Goal: Task Accomplishment & Management: Complete application form

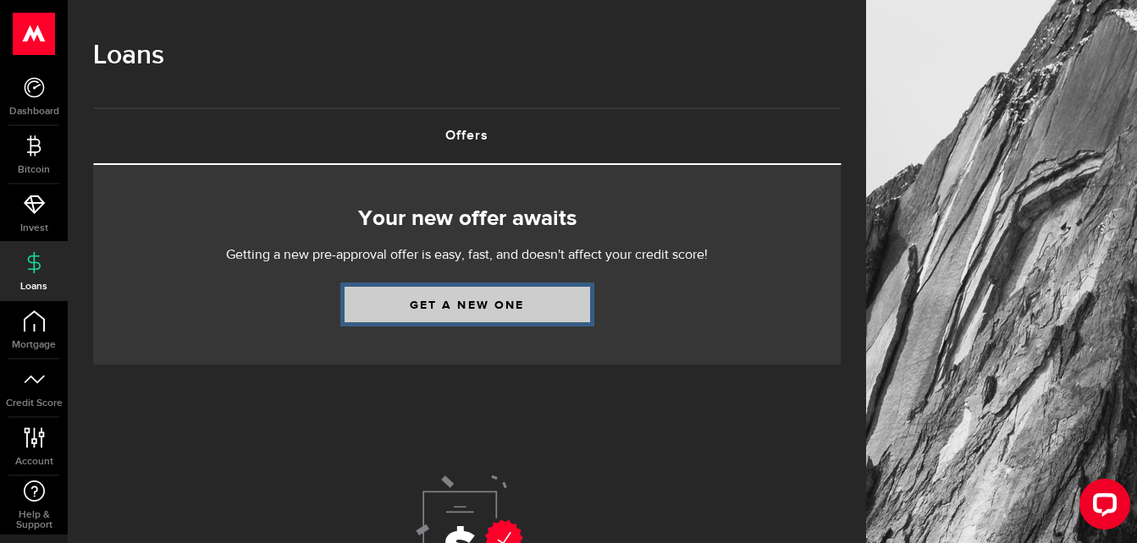
click at [564, 321] on link "Get a new one" at bounding box center [467, 305] width 245 height 36
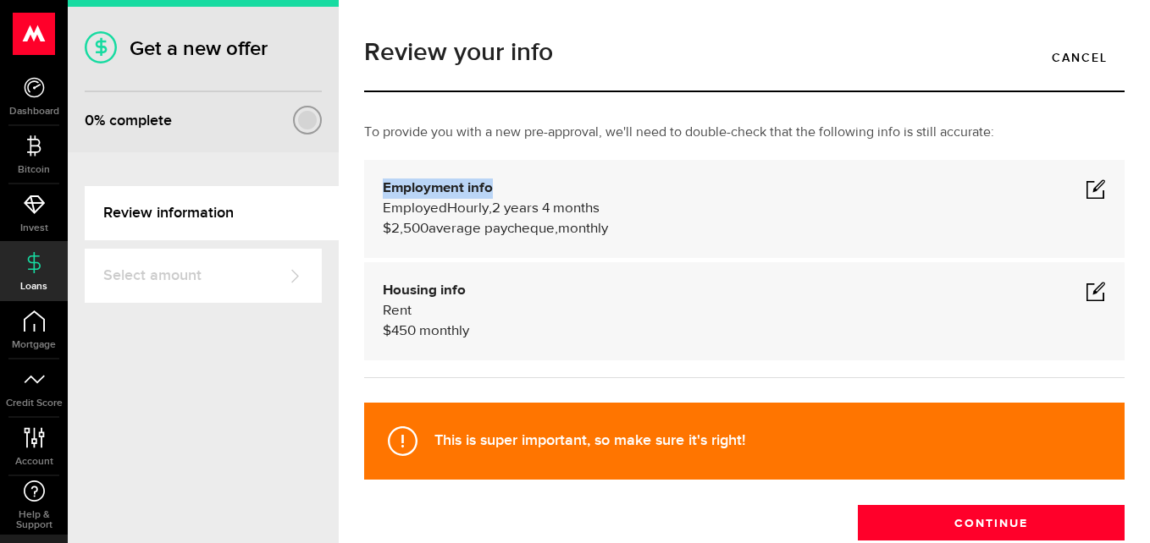
drag, startPoint x: 1095, startPoint y: 179, endPoint x: 1083, endPoint y: 194, distance: 18.6
click at [1083, 194] on div "Employment info Employed Hourly , 2 years 4 months (on maternity leave) undefin…" at bounding box center [744, 209] width 760 height 98
click at [1085, 194] on span at bounding box center [1095, 189] width 20 height 20
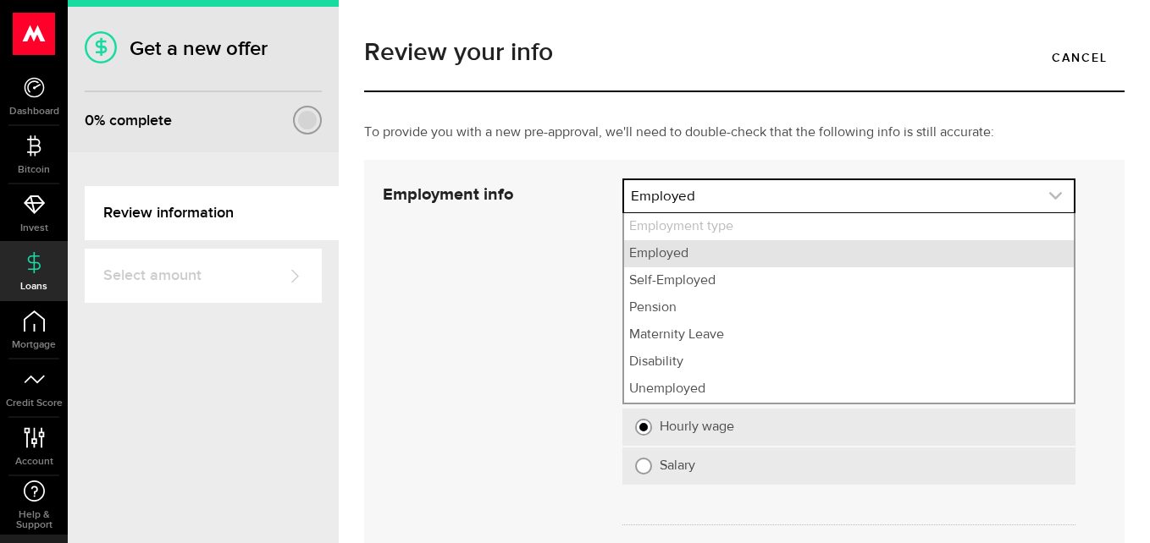
click at [1048, 195] on icon "expand select" at bounding box center [1055, 196] width 14 height 14
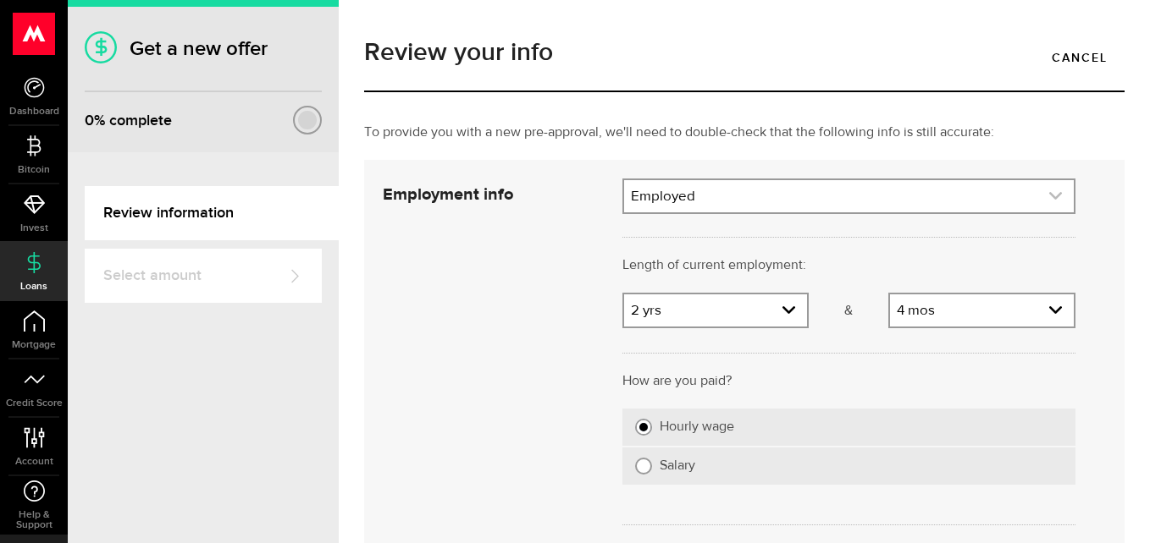
click at [1033, 195] on link "expand select" at bounding box center [848, 196] width 449 height 32
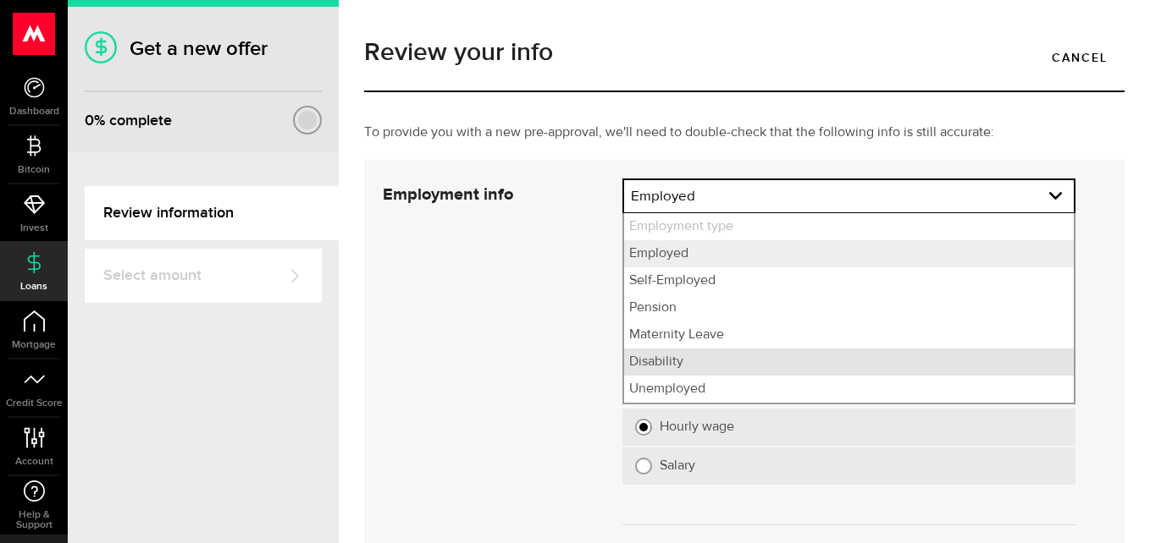
click at [866, 366] on li "Disability" at bounding box center [848, 362] width 449 height 27
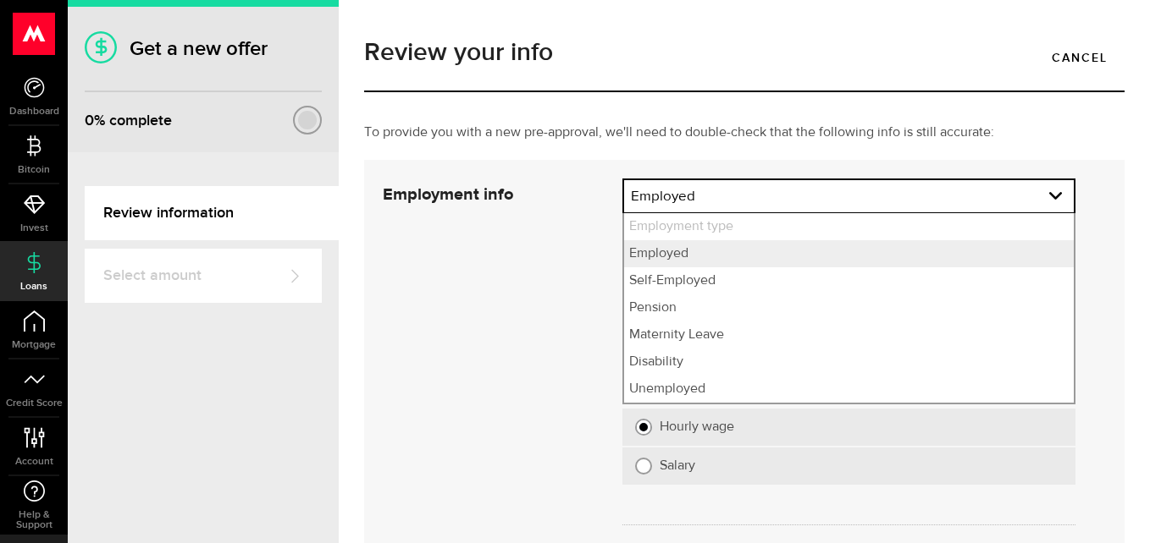
select select "Disability"
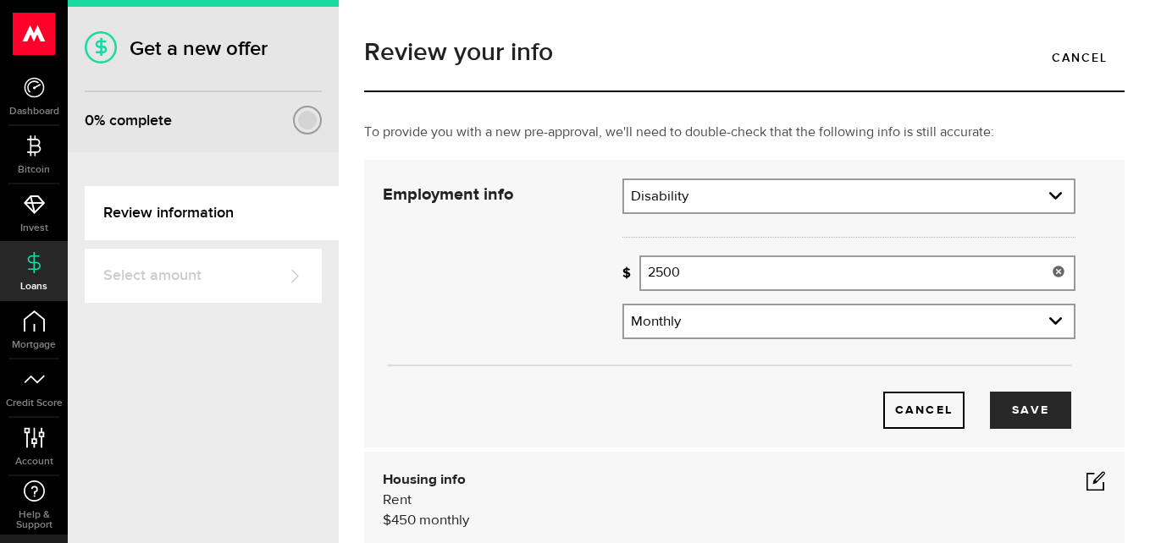
click at [1004, 275] on input "2500" at bounding box center [857, 274] width 436 height 36
type input "2"
type input "1"
type input "1,901"
click at [1054, 397] on button "Save" at bounding box center [1030, 410] width 81 height 37
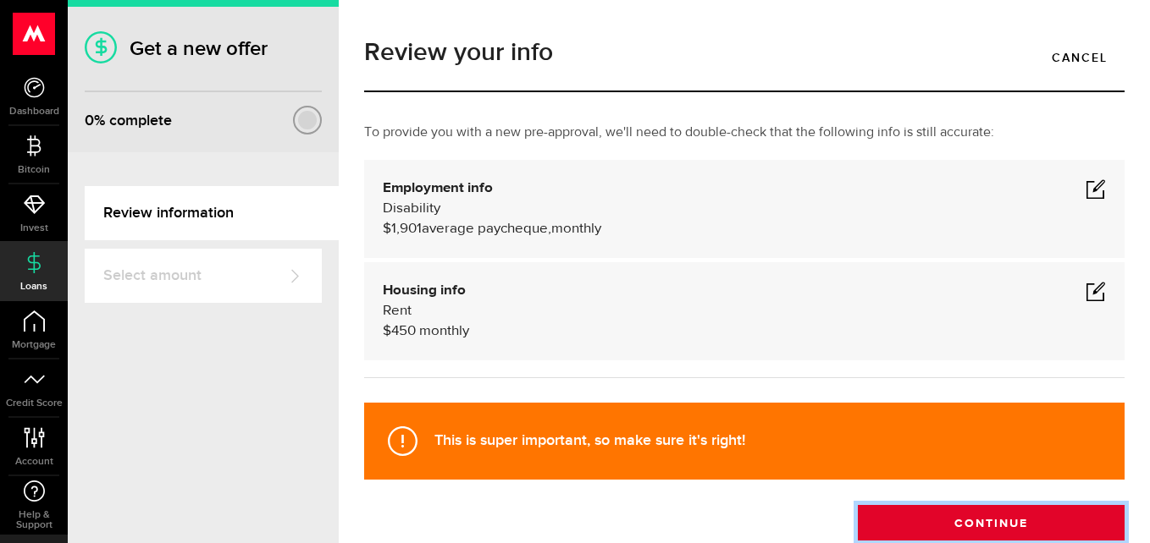
click at [1072, 529] on button "Continue" at bounding box center [990, 523] width 267 height 36
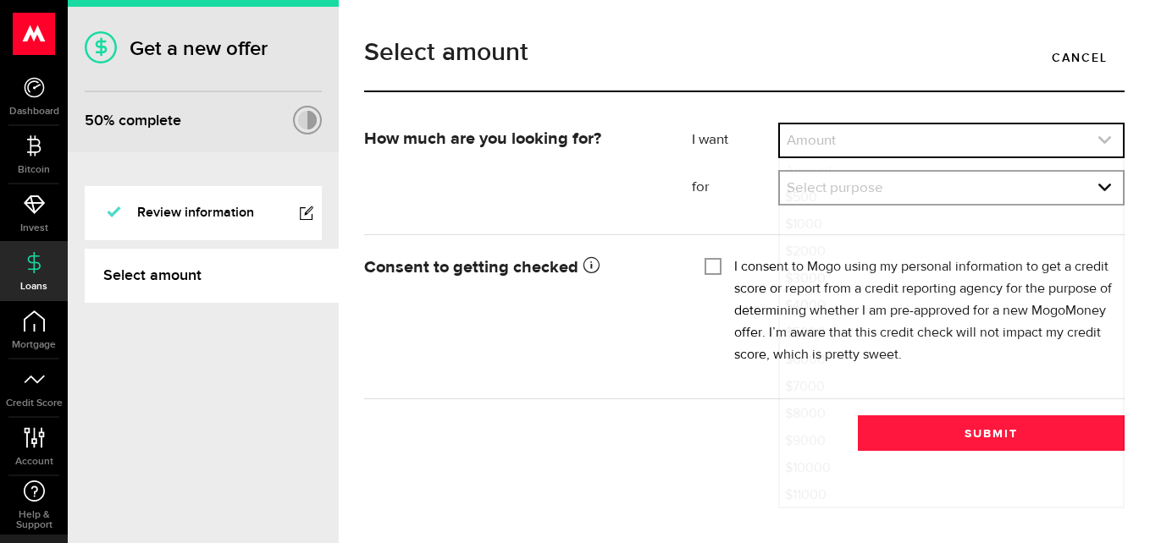
click at [893, 139] on link "expand select" at bounding box center [951, 140] width 343 height 32
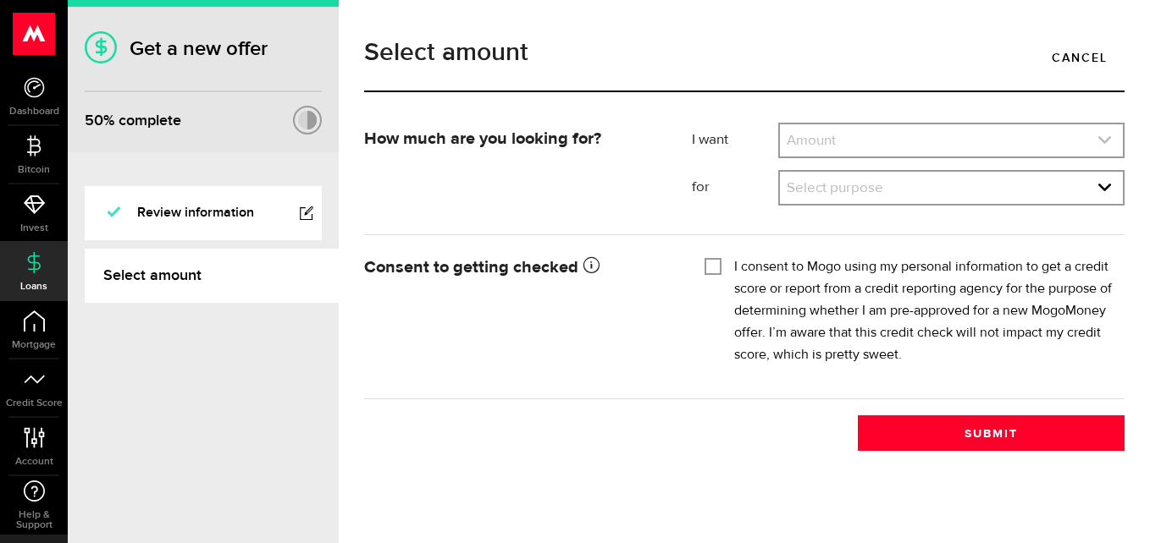
click at [1103, 137] on icon "expand select" at bounding box center [1104, 140] width 14 height 14
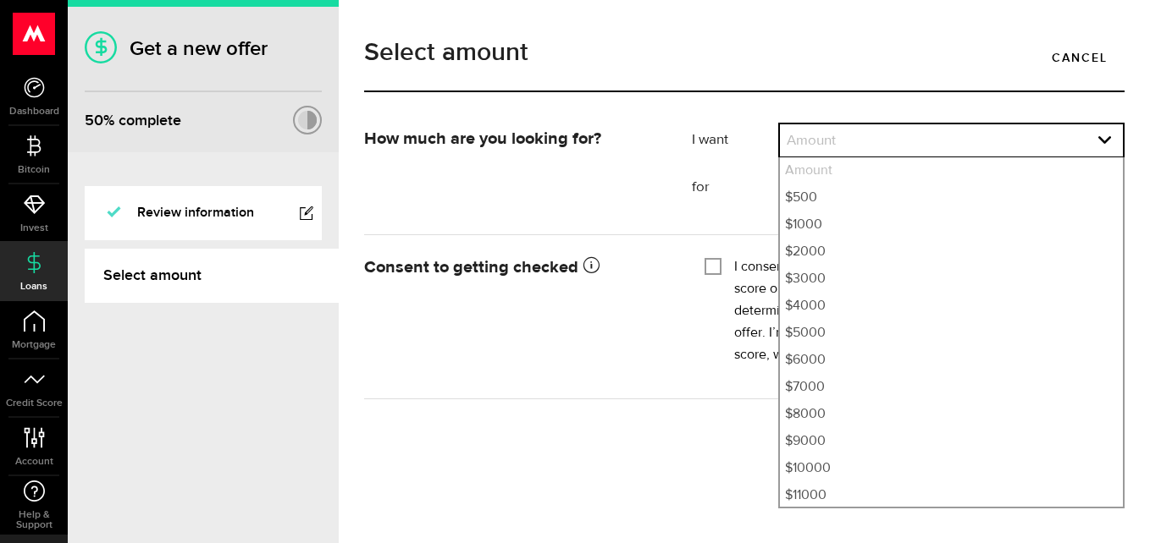
click at [1032, 173] on li "Amount" at bounding box center [951, 170] width 343 height 27
click at [1000, 145] on link "expand select" at bounding box center [951, 140] width 343 height 32
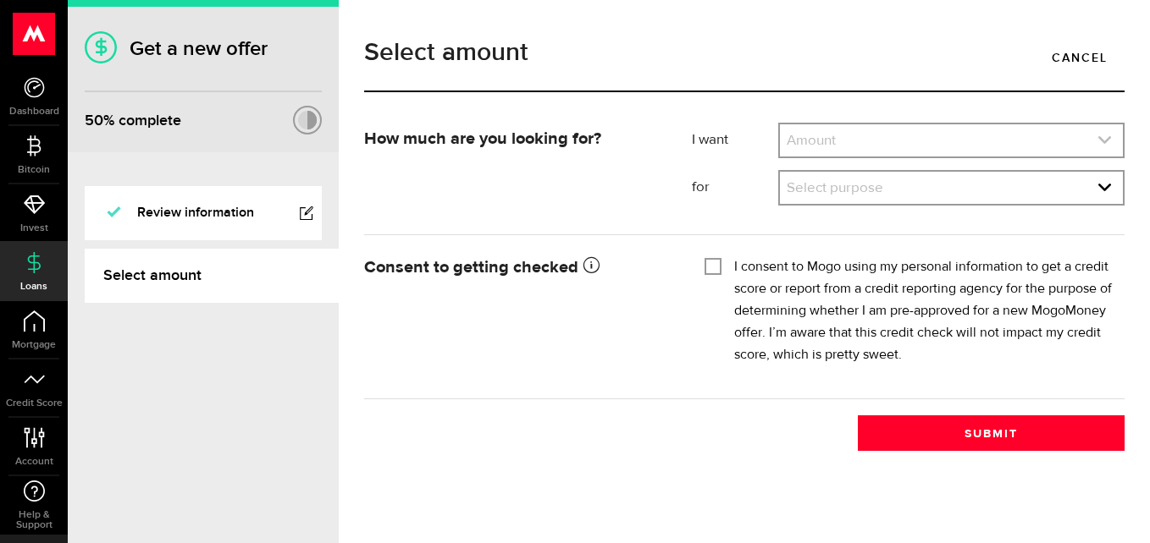
click at [1110, 129] on link "expand select" at bounding box center [951, 140] width 343 height 32
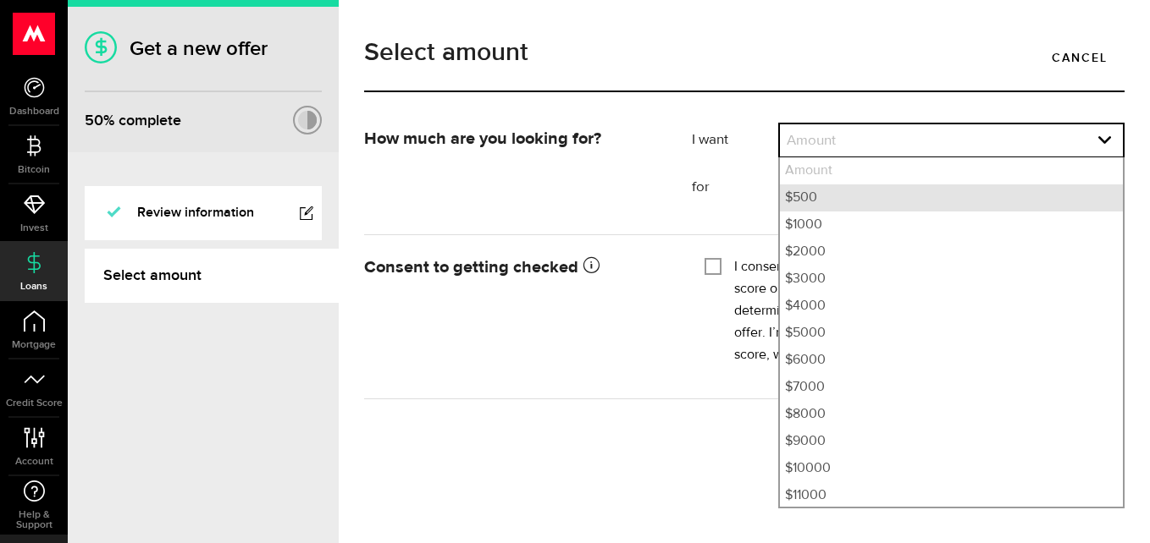
click at [1048, 208] on li "$500" at bounding box center [951, 198] width 343 height 27
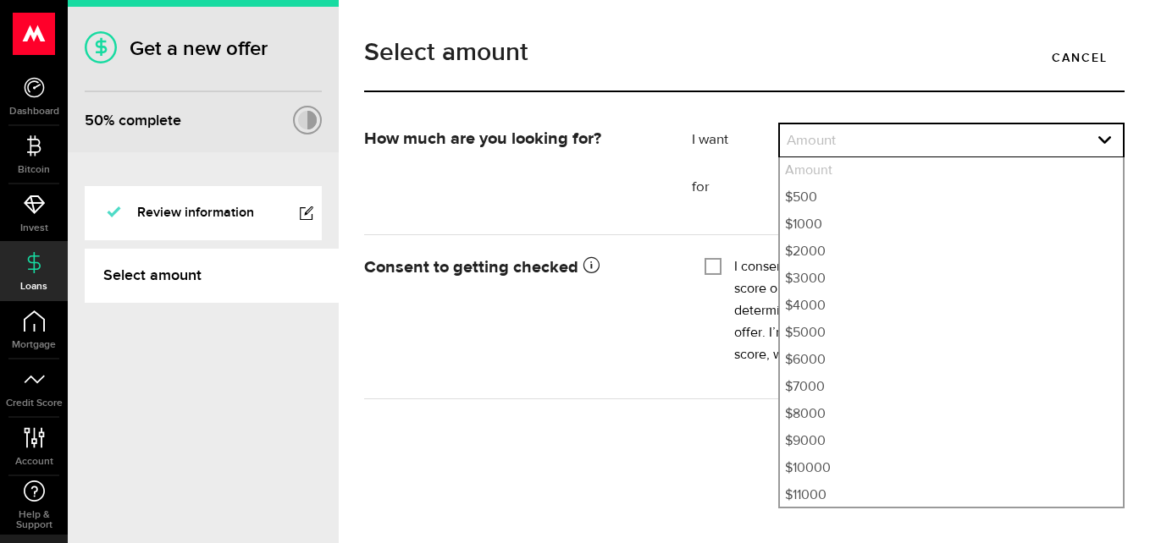
select select "500"
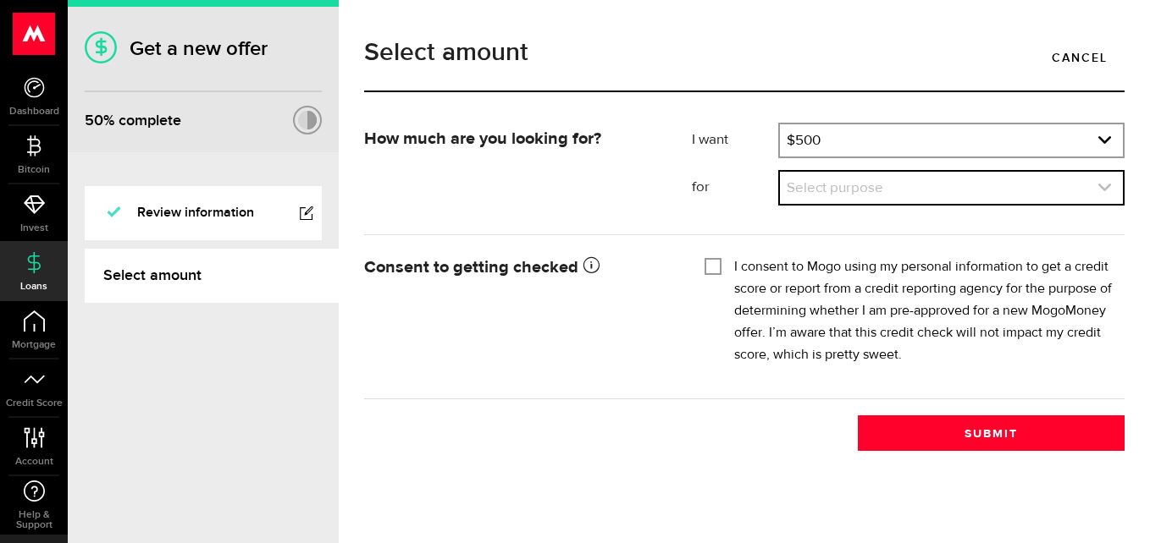
click at [1062, 187] on link "expand select" at bounding box center [951, 188] width 343 height 32
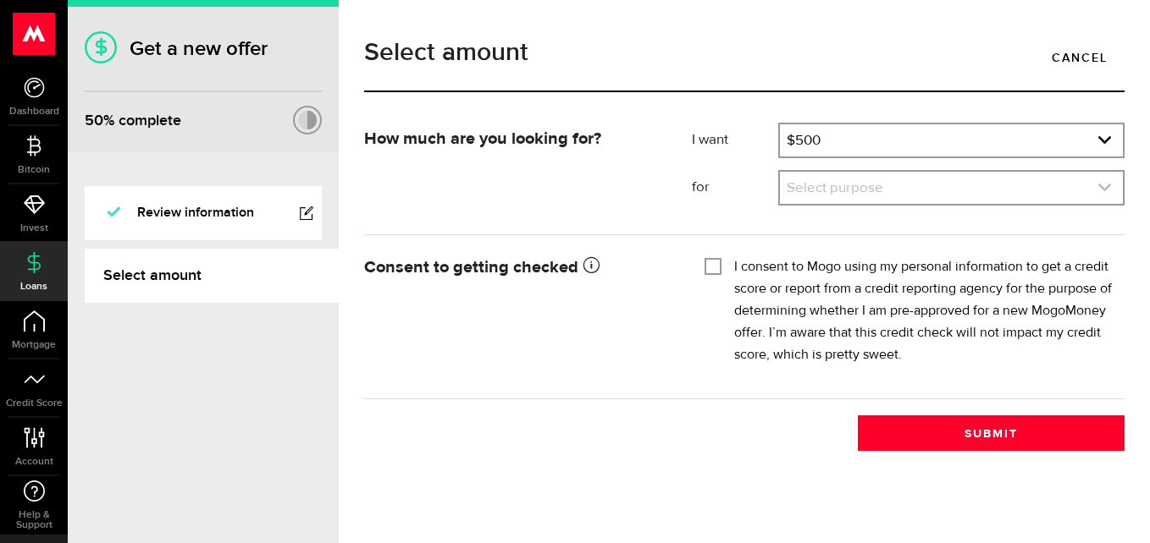
click at [1106, 186] on icon "expand select" at bounding box center [1104, 187] width 14 height 14
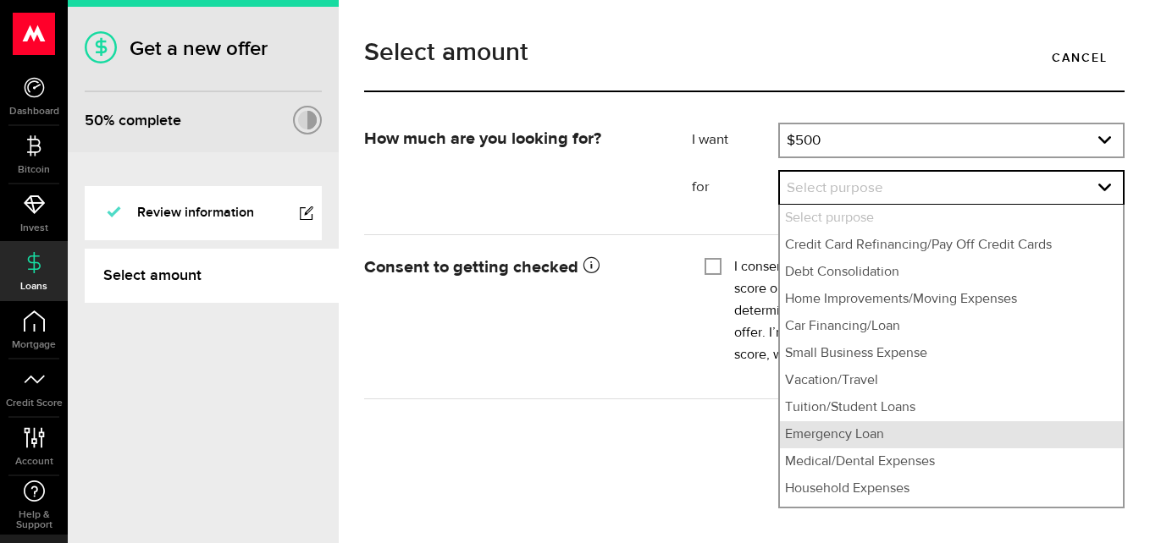
click at [1029, 445] on li "Emergency Loan" at bounding box center [951, 435] width 343 height 27
select select "Emergency Loan"
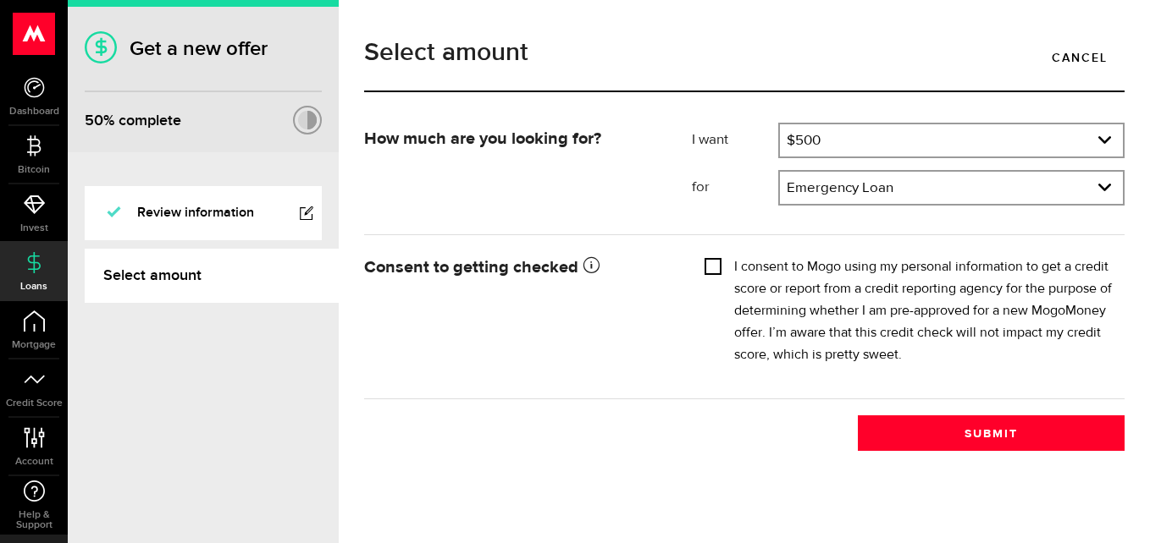
click at [714, 273] on input "I consent to Mogo using my personal information to get a credit score or report…" at bounding box center [712, 264] width 17 height 17
checkbox input "true"
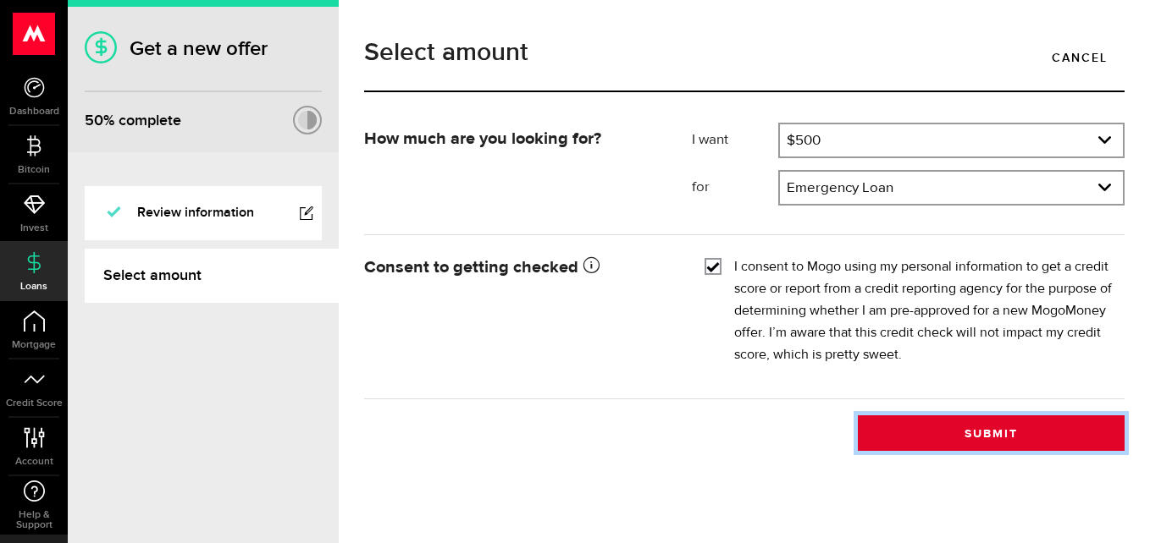
click at [1007, 444] on button "Submit" at bounding box center [990, 434] width 267 height 36
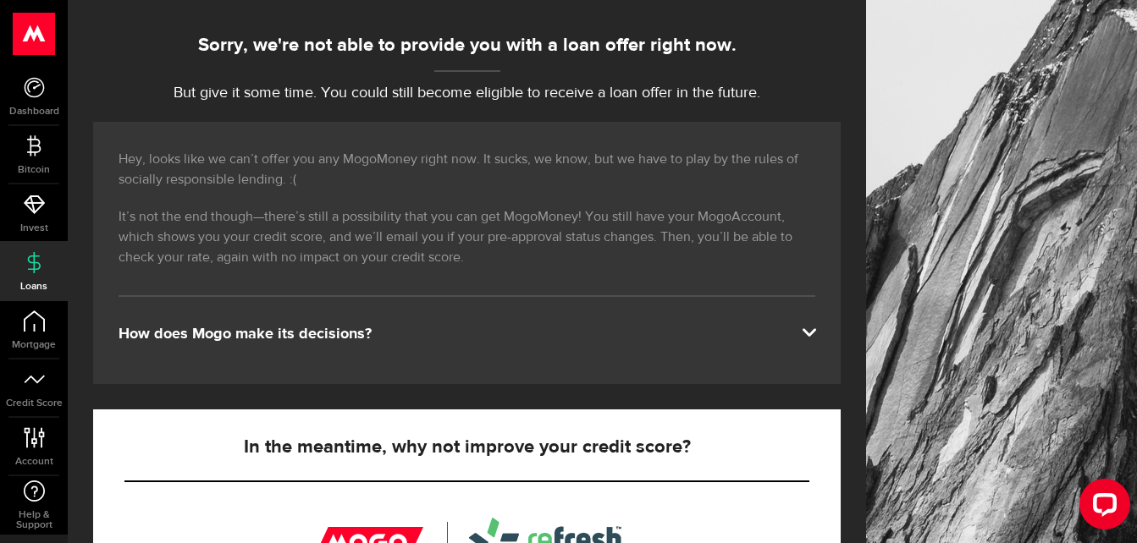
scroll to position [294, 0]
